Goal: Use online tool/utility: Use online tool/utility

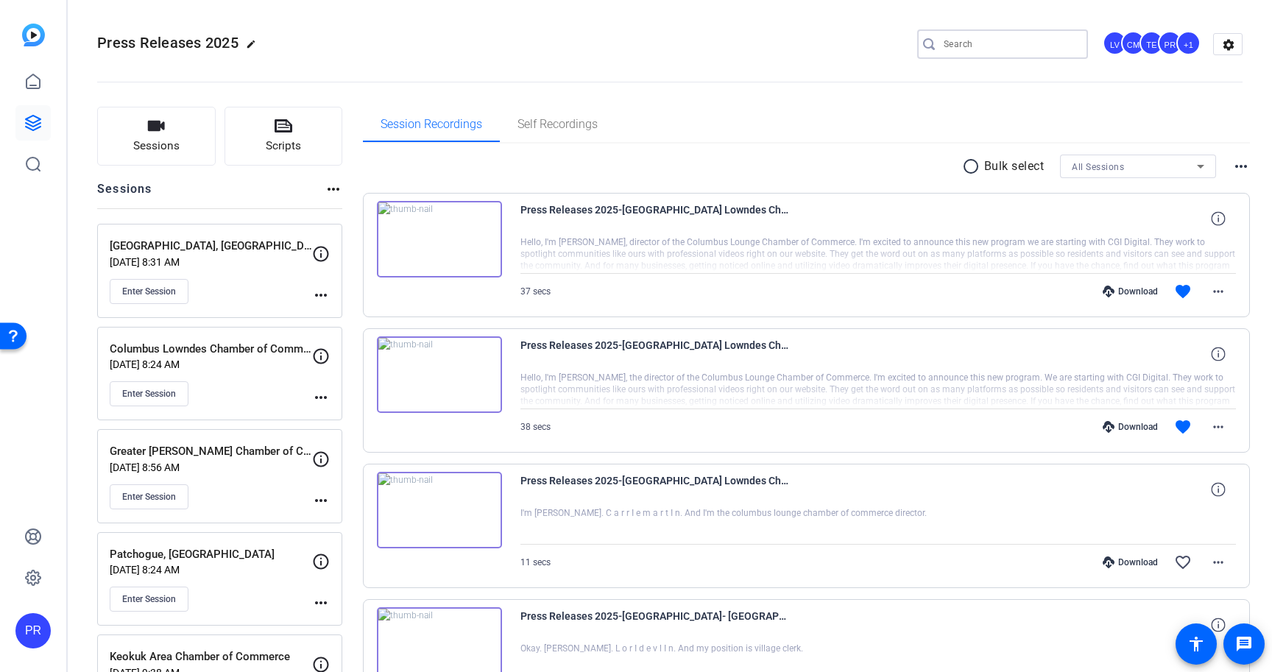
click at [974, 46] on input "Search" at bounding box center [1009, 44] width 132 height 18
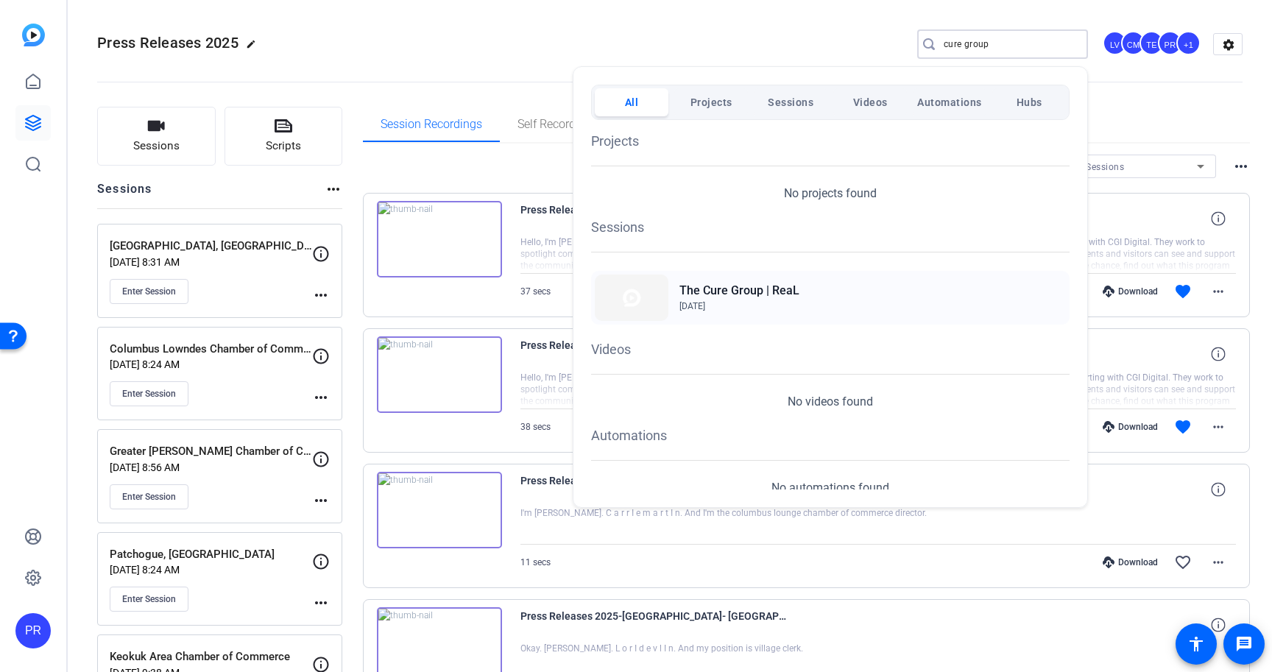
type input "cure group"
click at [948, 294] on div "The Cure Group | ReaL [DATE]" at bounding box center [830, 298] width 478 height 54
click at [436, 49] on div at bounding box center [636, 336] width 1272 height 672
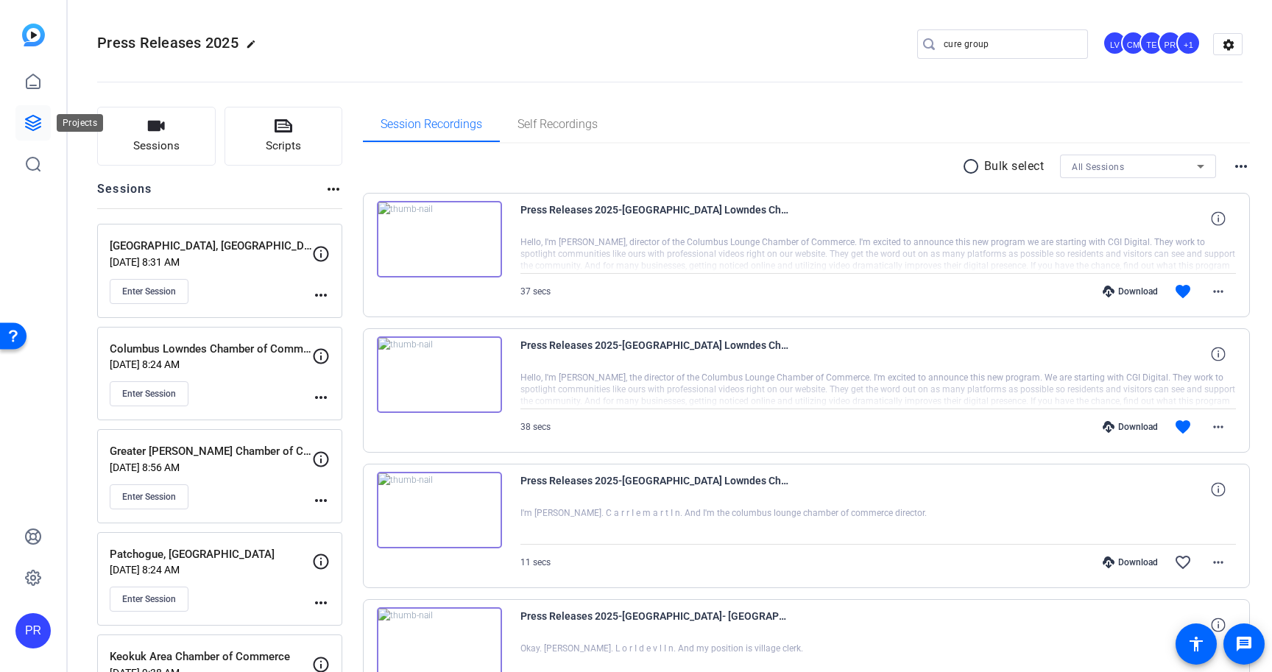
click at [42, 124] on link at bounding box center [32, 122] width 35 height 35
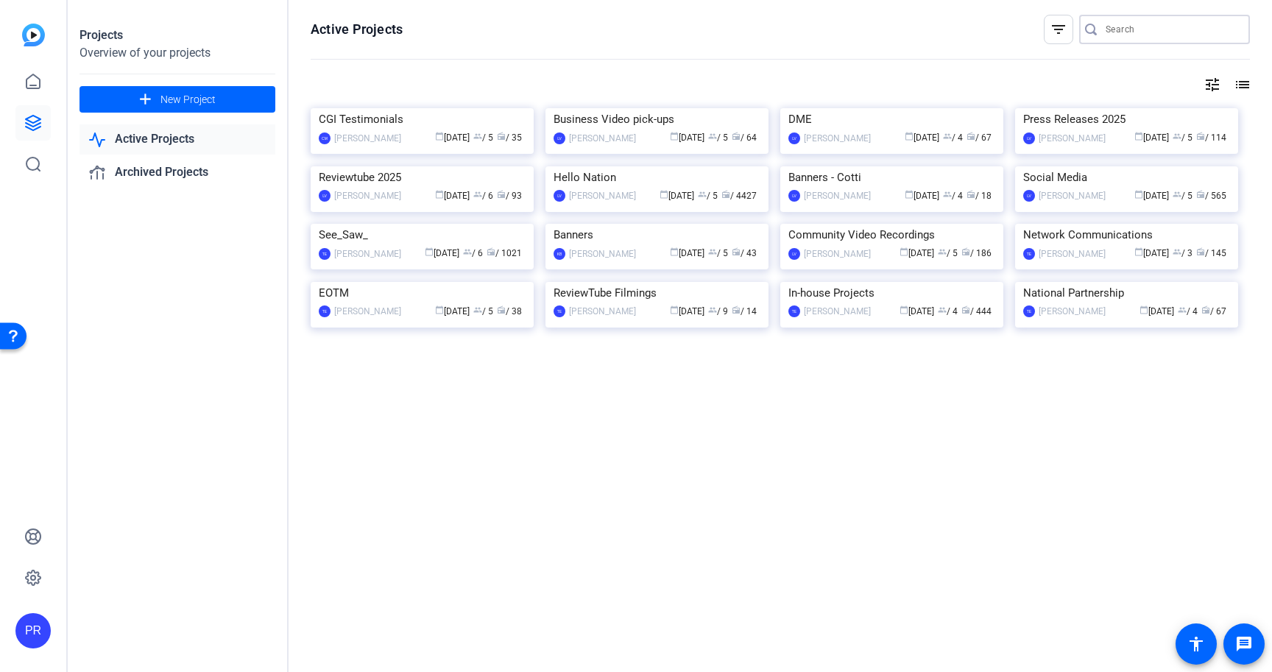
click at [1157, 32] on input "Search" at bounding box center [1171, 30] width 132 height 18
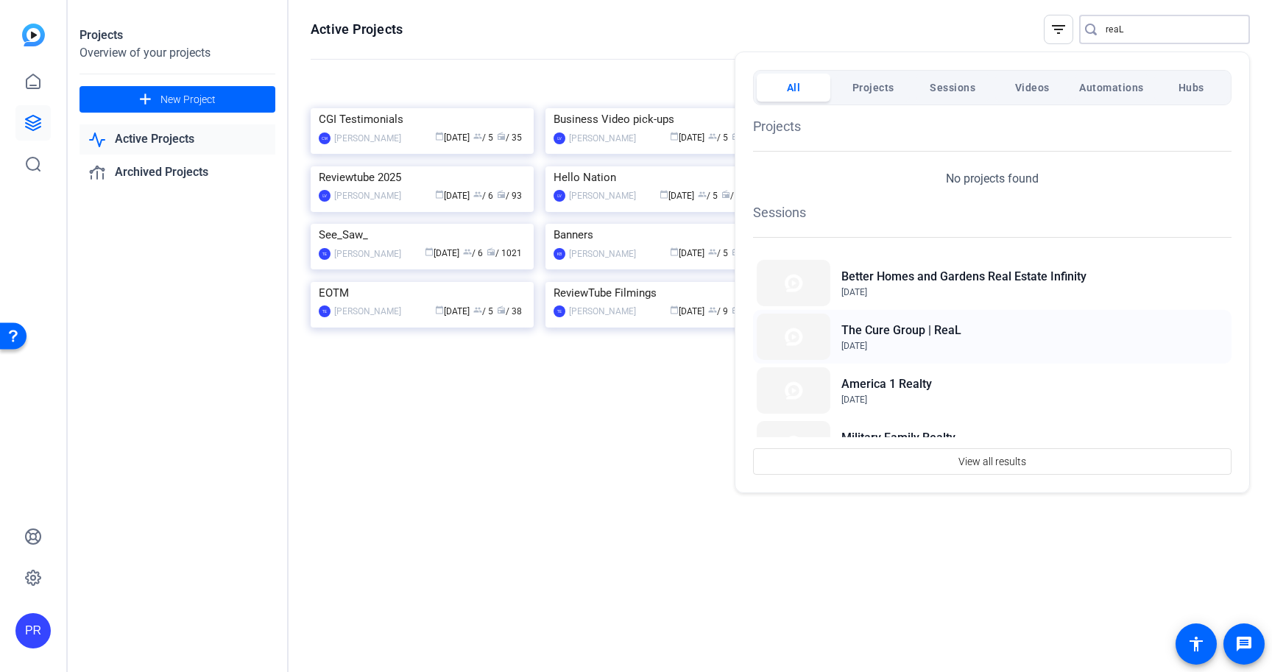
type input "reaL"
click at [979, 338] on div "The Cure Group | ReaL Sep 2, 2025" at bounding box center [992, 337] width 478 height 54
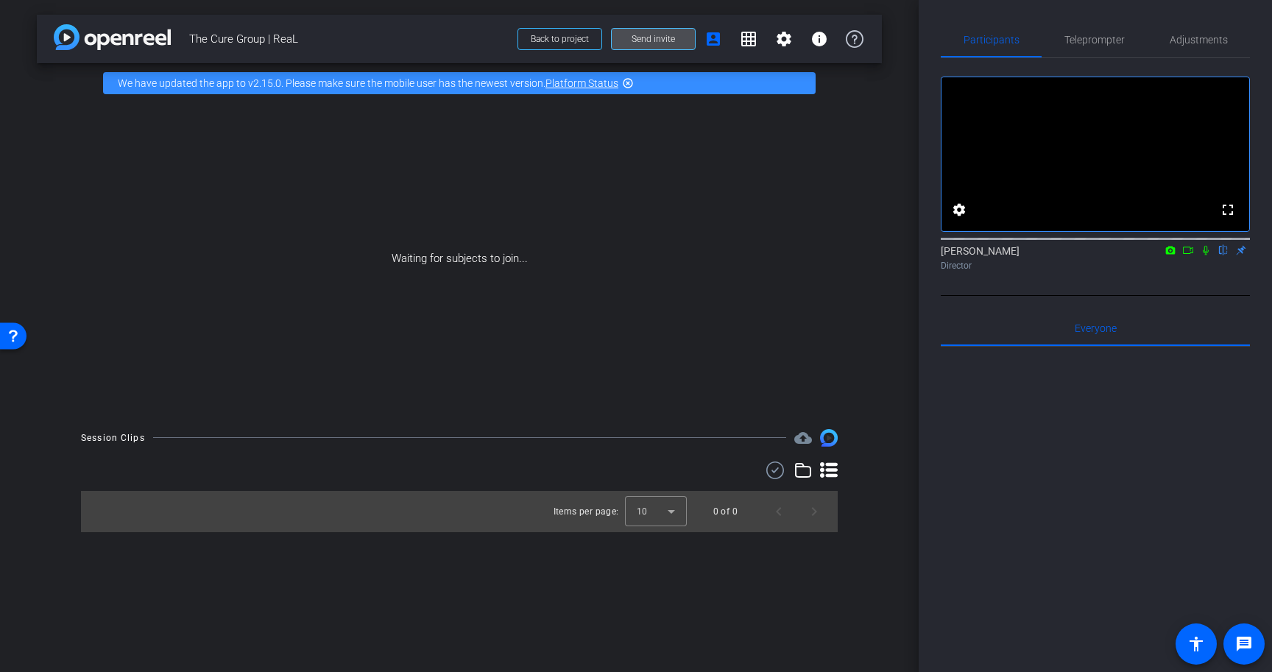
click at [685, 42] on span at bounding box center [652, 38] width 83 height 35
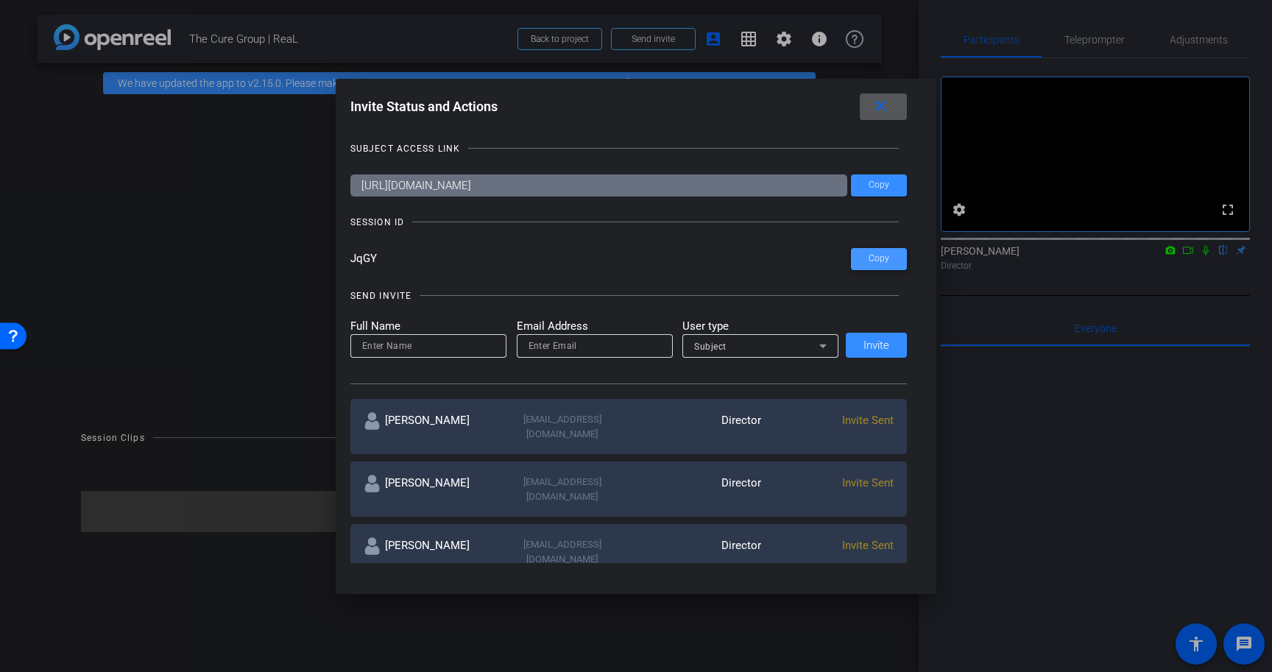
click at [886, 258] on span "Copy" at bounding box center [878, 258] width 21 height 11
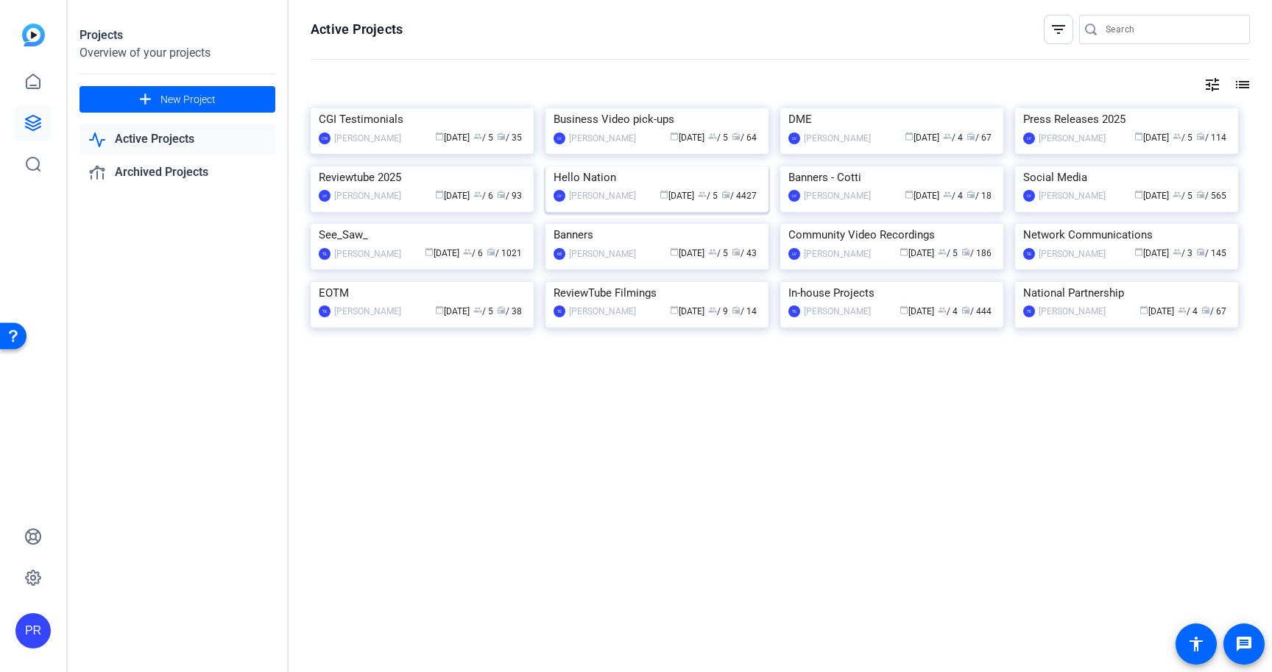
click at [623, 166] on img at bounding box center [656, 166] width 223 height 0
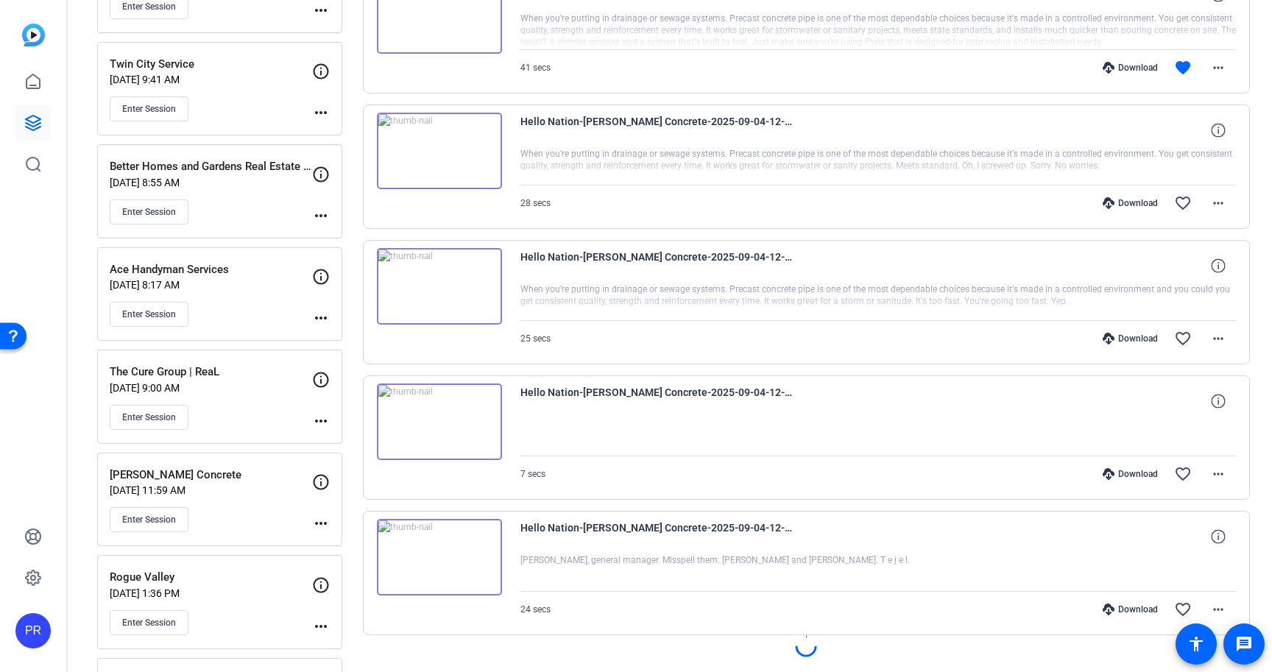
scroll to position [905, 0]
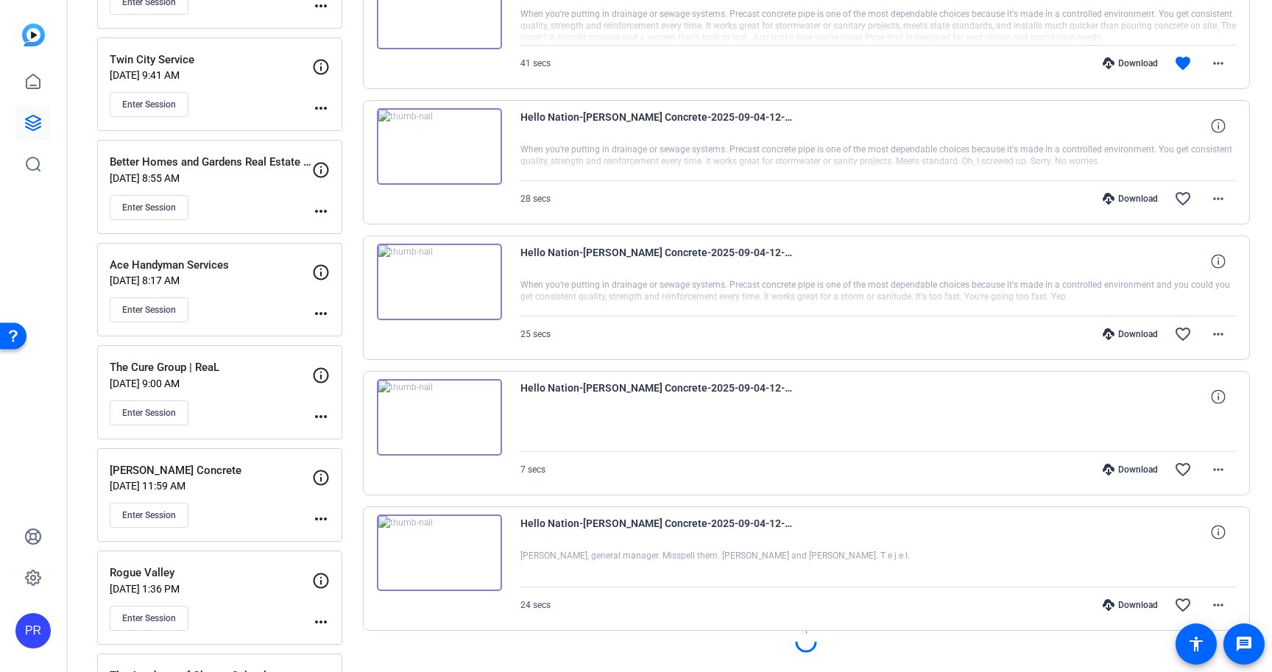
click at [227, 405] on div "Enter Session" at bounding box center [211, 412] width 202 height 25
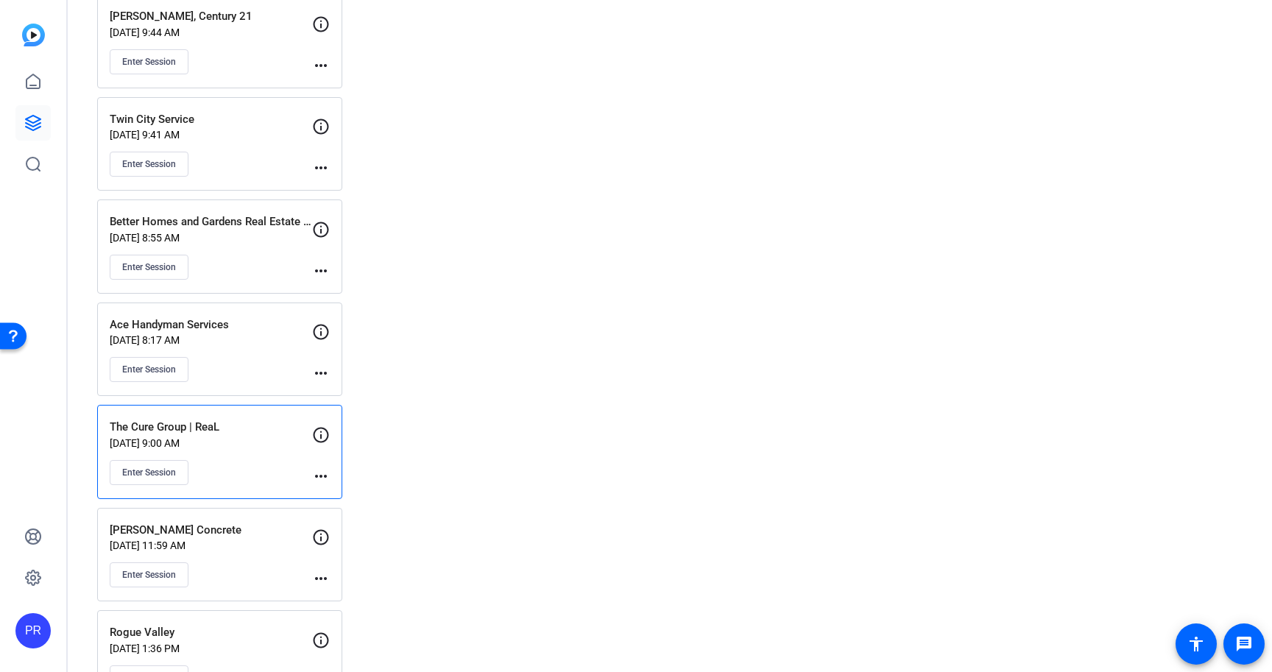
scroll to position [881, 0]
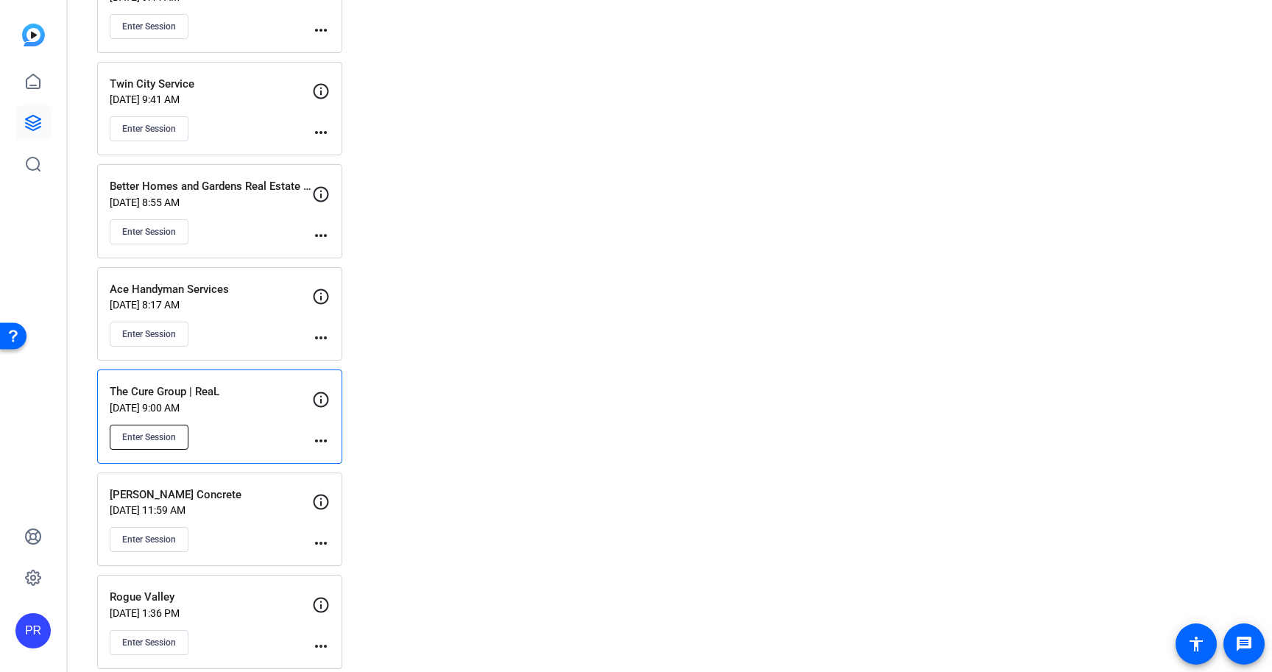
click at [146, 435] on span "Enter Session" at bounding box center [149, 437] width 54 height 12
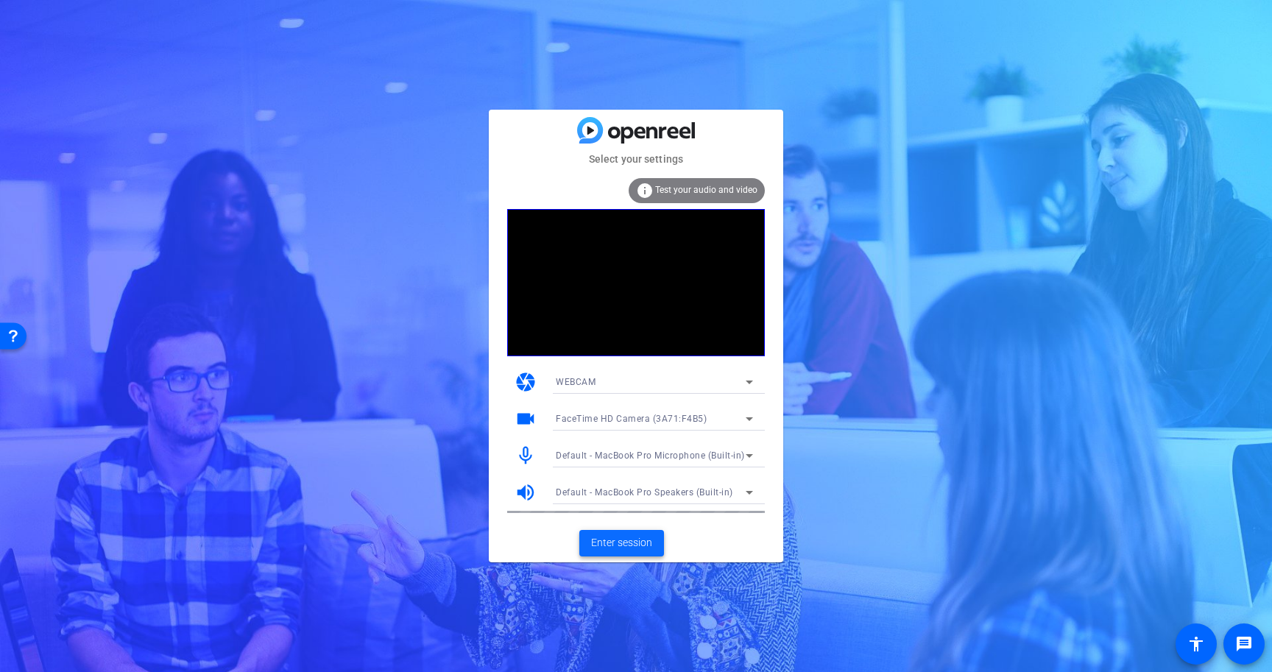
click at [622, 533] on span at bounding box center [621, 542] width 85 height 35
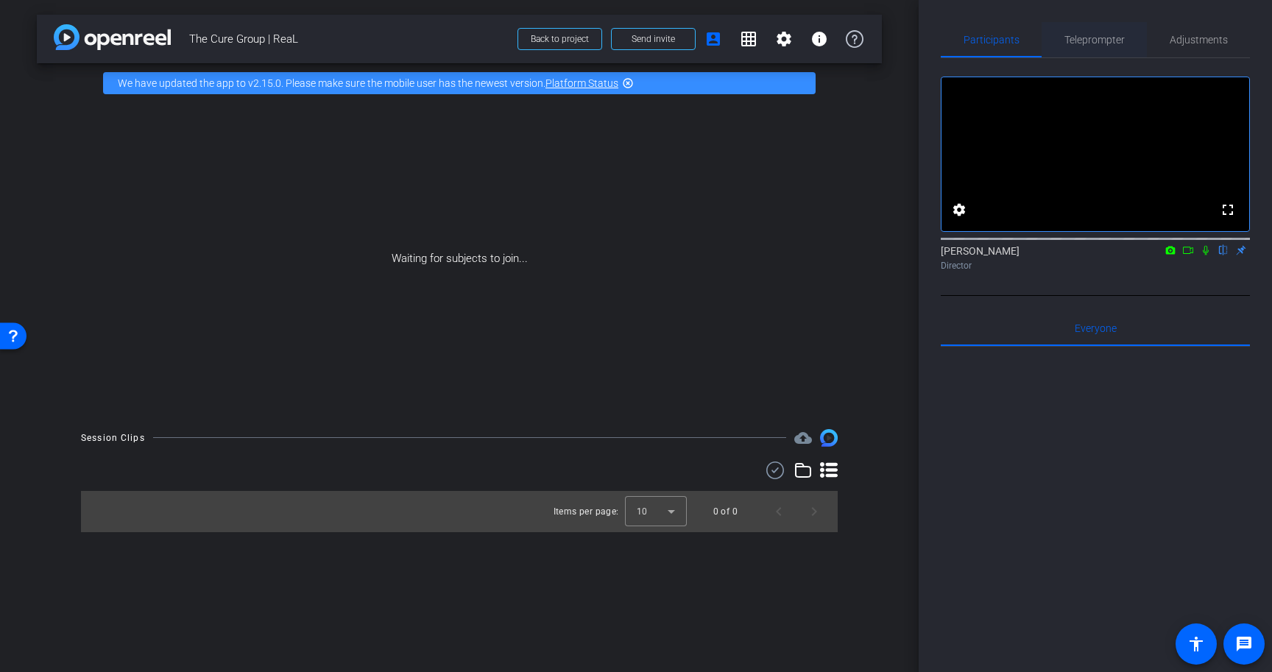
click at [1097, 35] on span "Teleprompter" at bounding box center [1094, 40] width 60 height 10
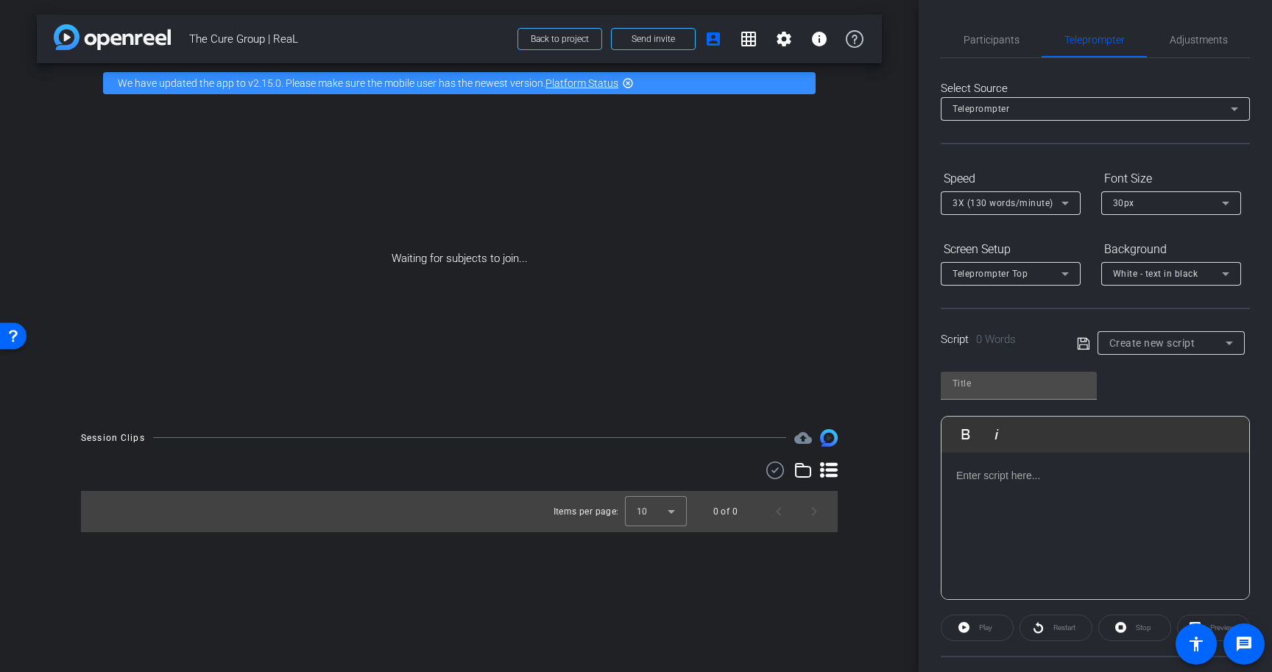
click at [1077, 480] on p at bounding box center [1095, 475] width 278 height 16
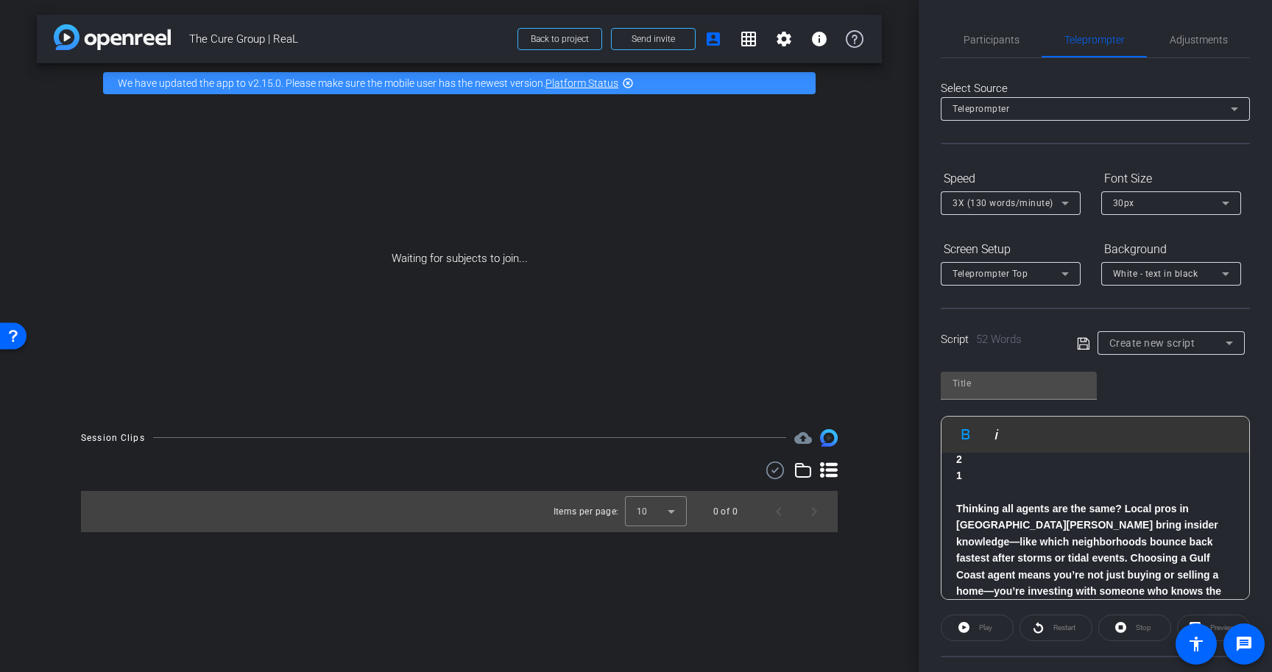
click at [248, 43] on span "The Cure Group | ReaL" at bounding box center [348, 38] width 319 height 29
copy div "The Cure Group | ReaL Back to project Send invite account_box grid_on settings …"
click at [1015, 376] on input "text" at bounding box center [1018, 384] width 132 height 18
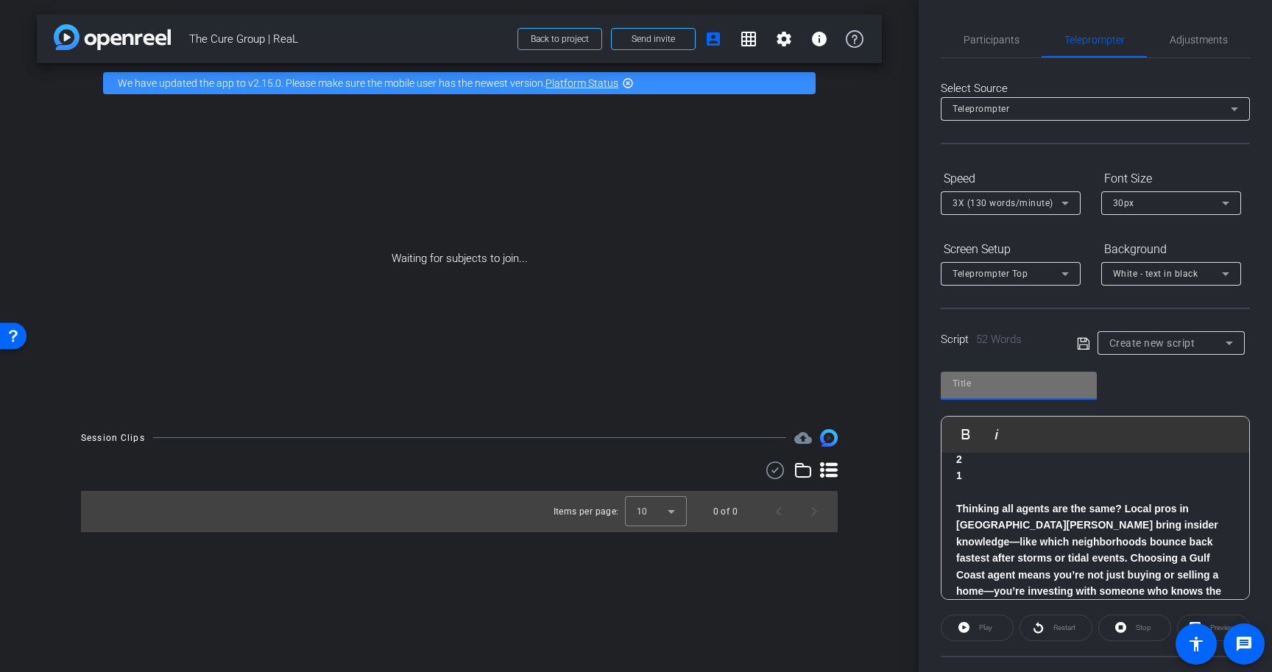
paste input "The Cure Group | ReaL"
type input "The Cure Group | ReaL"
click at [1013, 202] on span "3X (130 words/minute)" at bounding box center [1002, 203] width 101 height 10
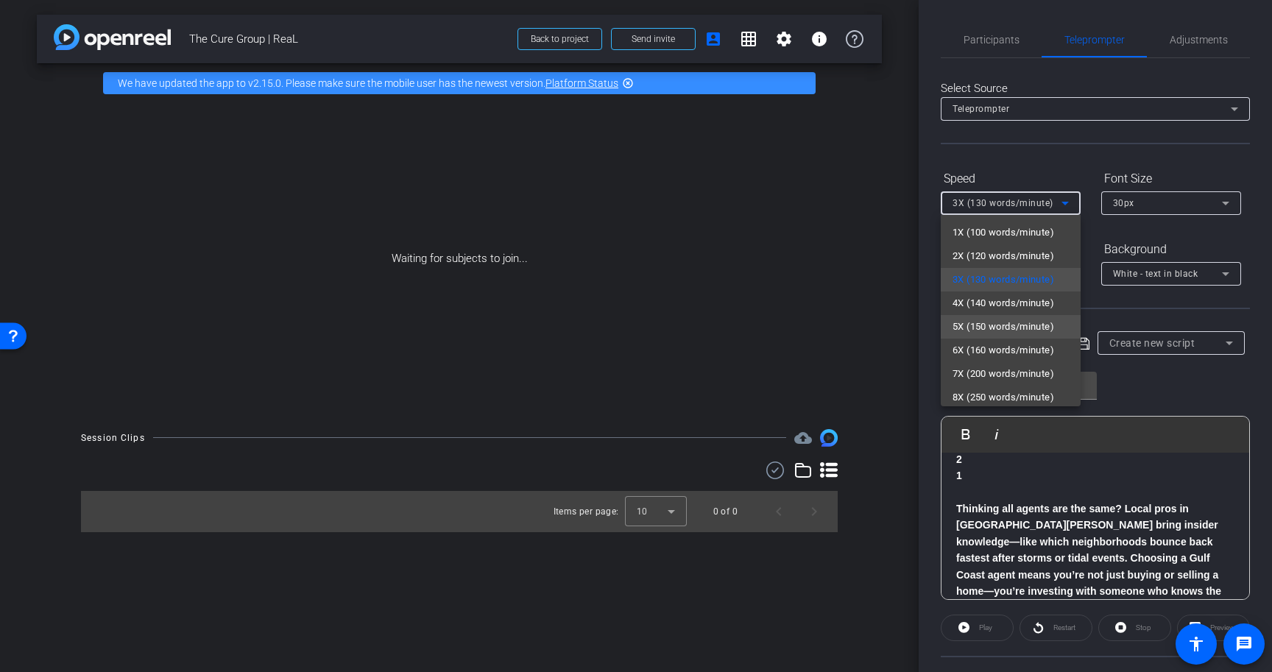
click at [0, 0] on span "5X (150 words/minute)" at bounding box center [0, 0] width 0 height 0
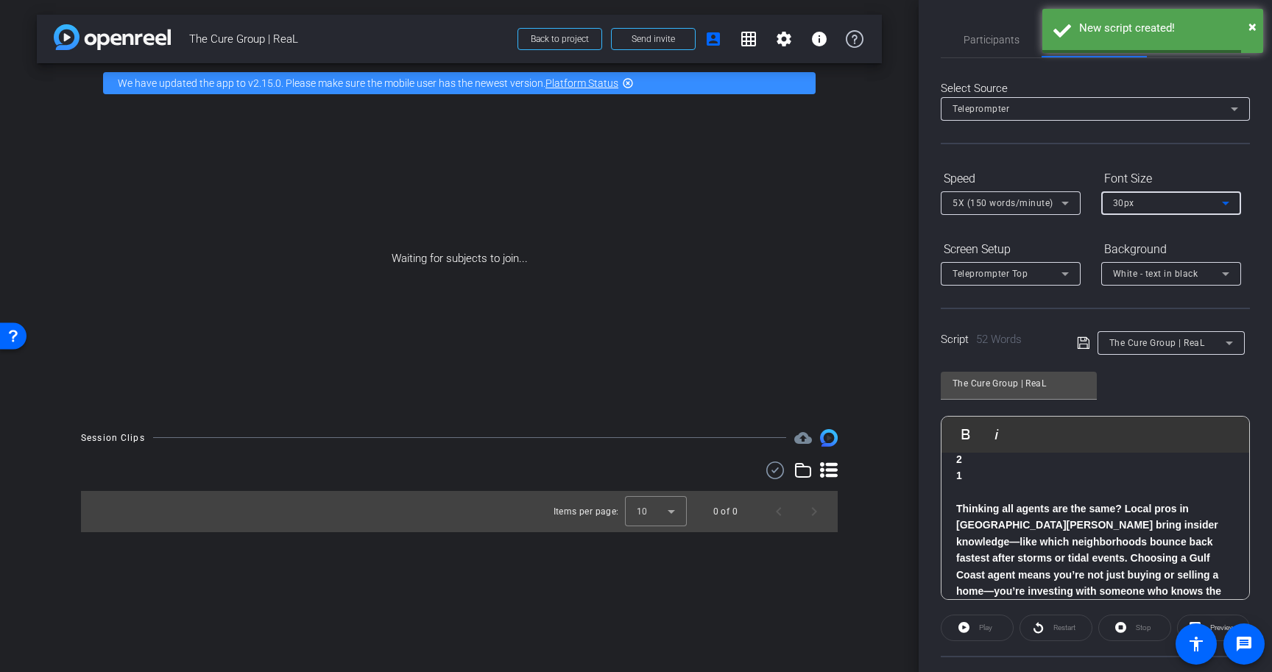
click at [1135, 202] on div "30px" at bounding box center [1167, 203] width 109 height 18
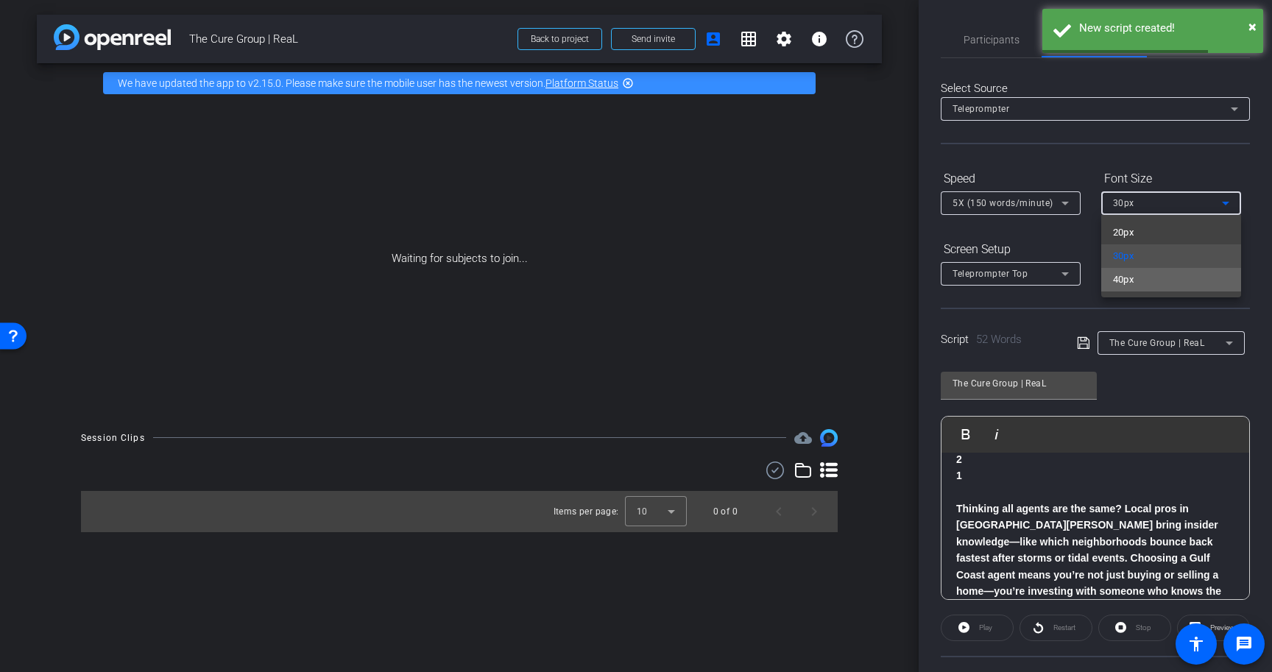
click at [1134, 277] on mat-option "40px" at bounding box center [1171, 280] width 140 height 24
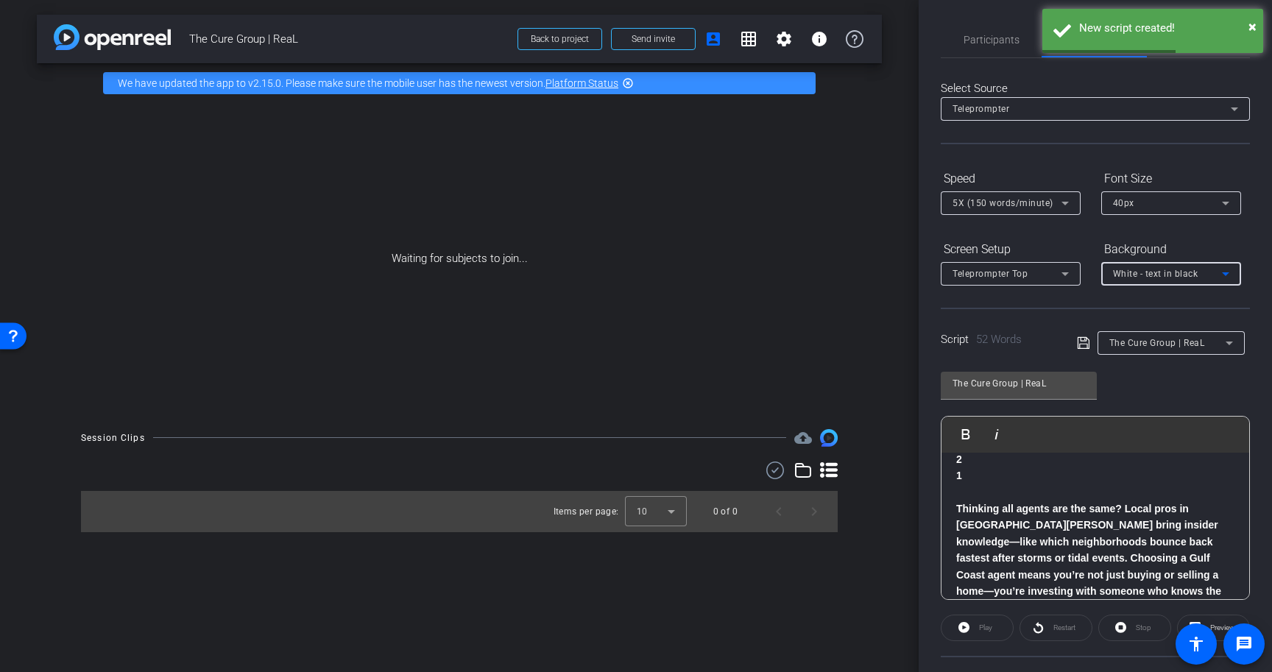
click at [1138, 274] on span "White - text in black" at bounding box center [1155, 274] width 85 height 10
click at [1136, 321] on mat-option "Black - text in white" at bounding box center [1171, 331] width 140 height 24
click at [1060, 275] on icon at bounding box center [1065, 274] width 18 height 18
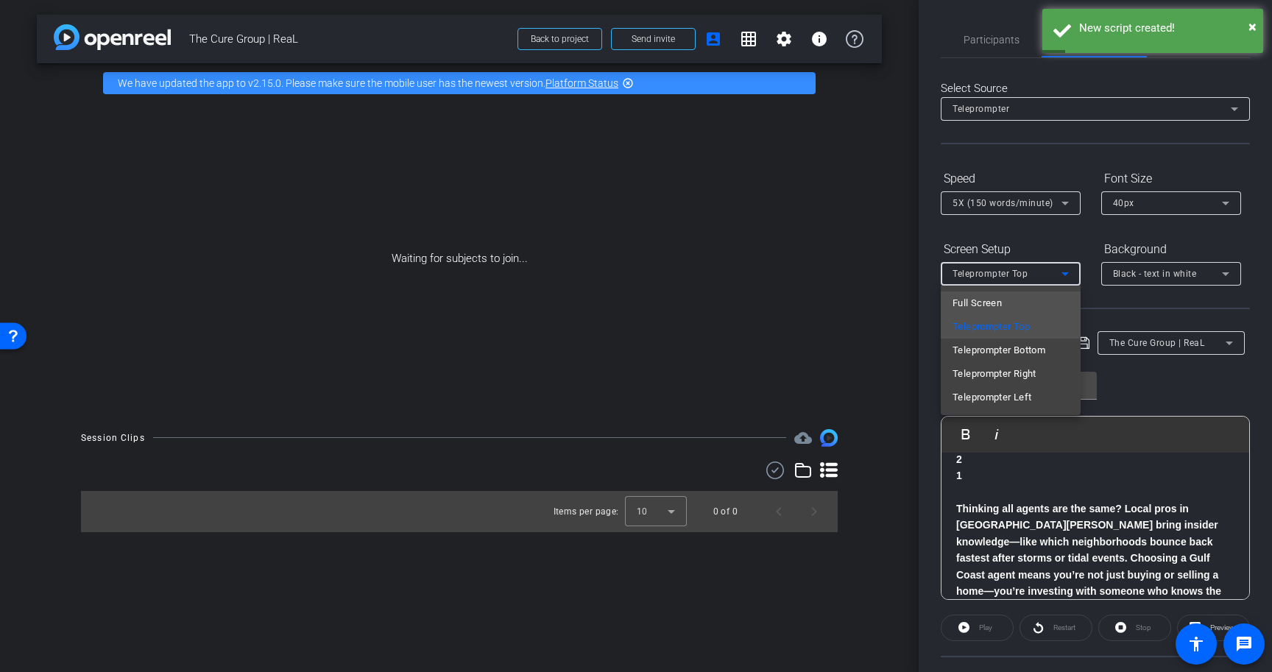
click at [1052, 305] on mat-option "Full Screen" at bounding box center [1010, 303] width 140 height 24
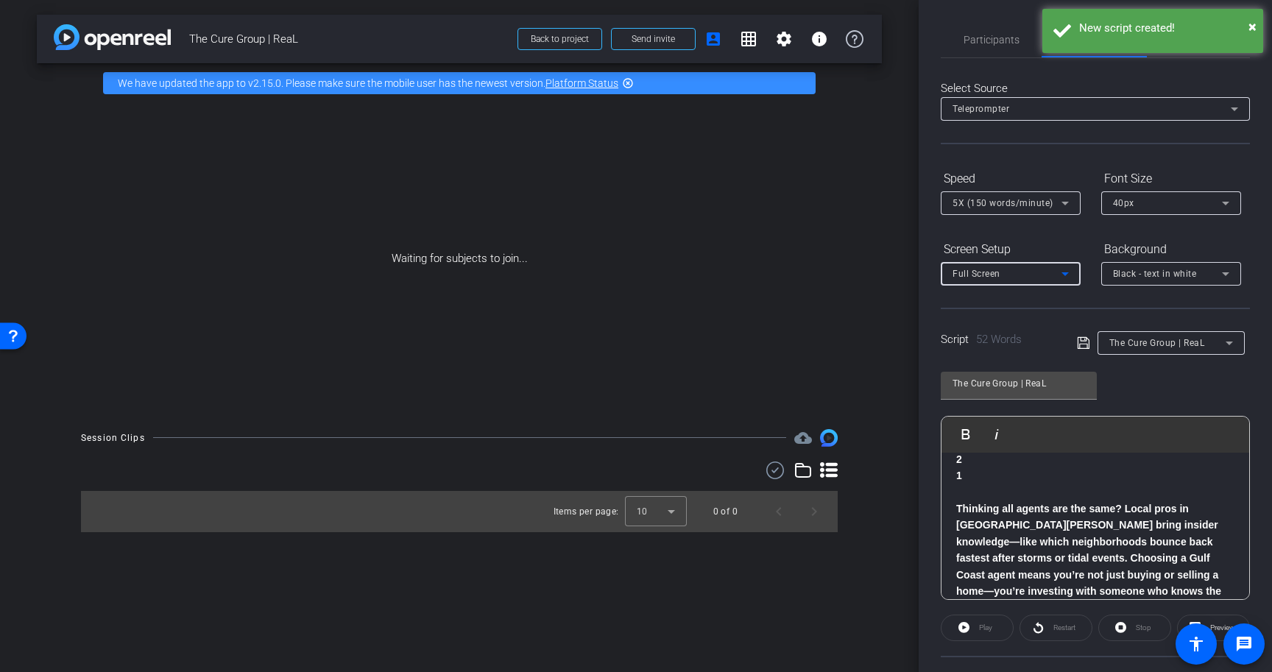
click at [1084, 345] on icon at bounding box center [1083, 343] width 13 height 18
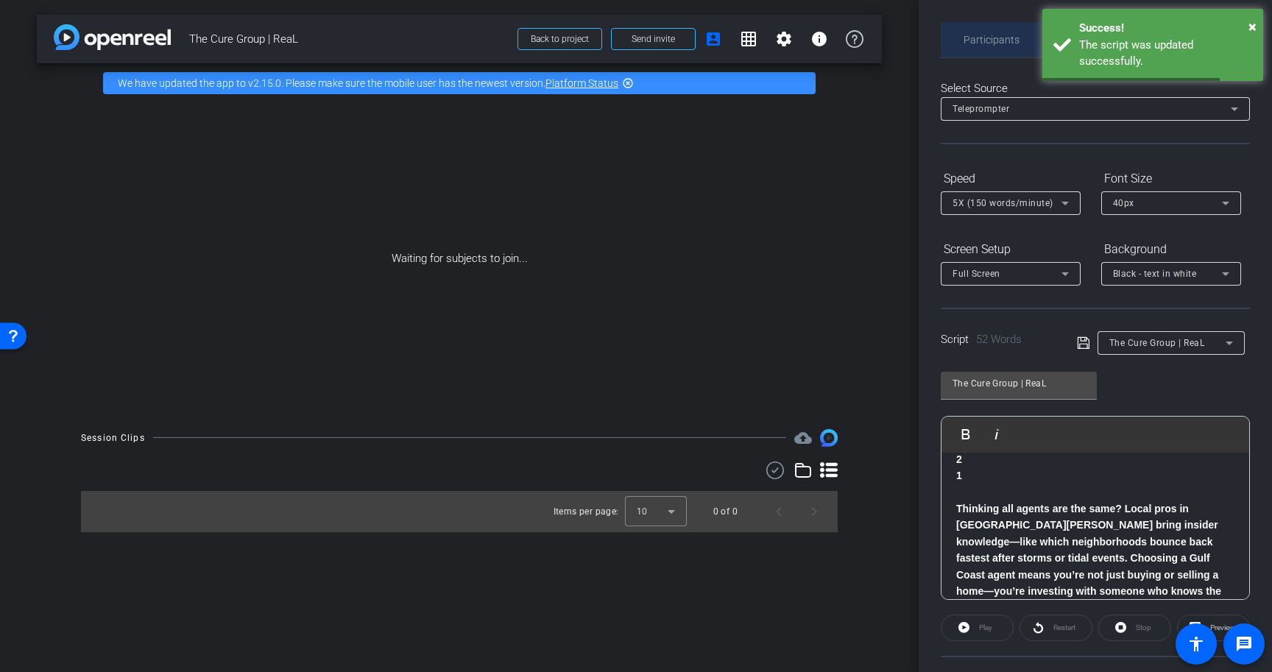
click at [1012, 41] on span "Participants" at bounding box center [991, 40] width 56 height 10
